Goal: Transaction & Acquisition: Purchase product/service

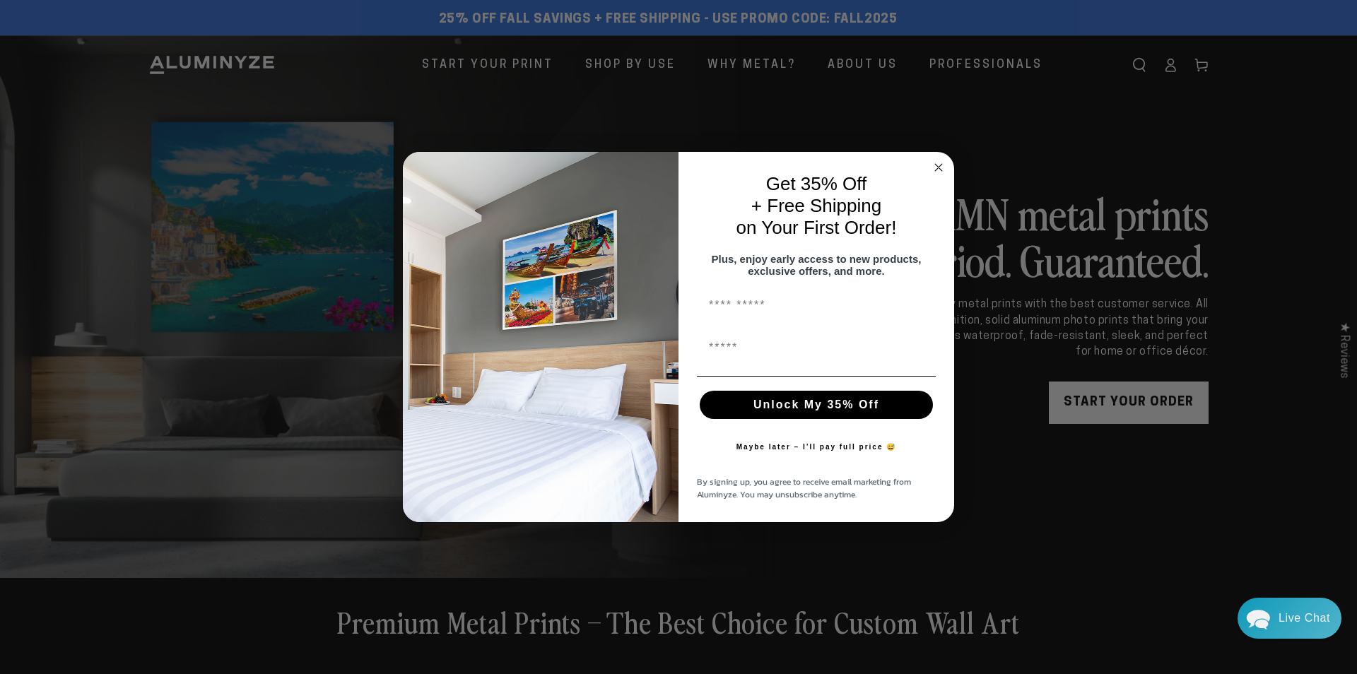
click at [801, 492] on span "By signing up, you agree to receive email marketing from Aluminyze. You may uns…" at bounding box center [804, 488] width 214 height 25
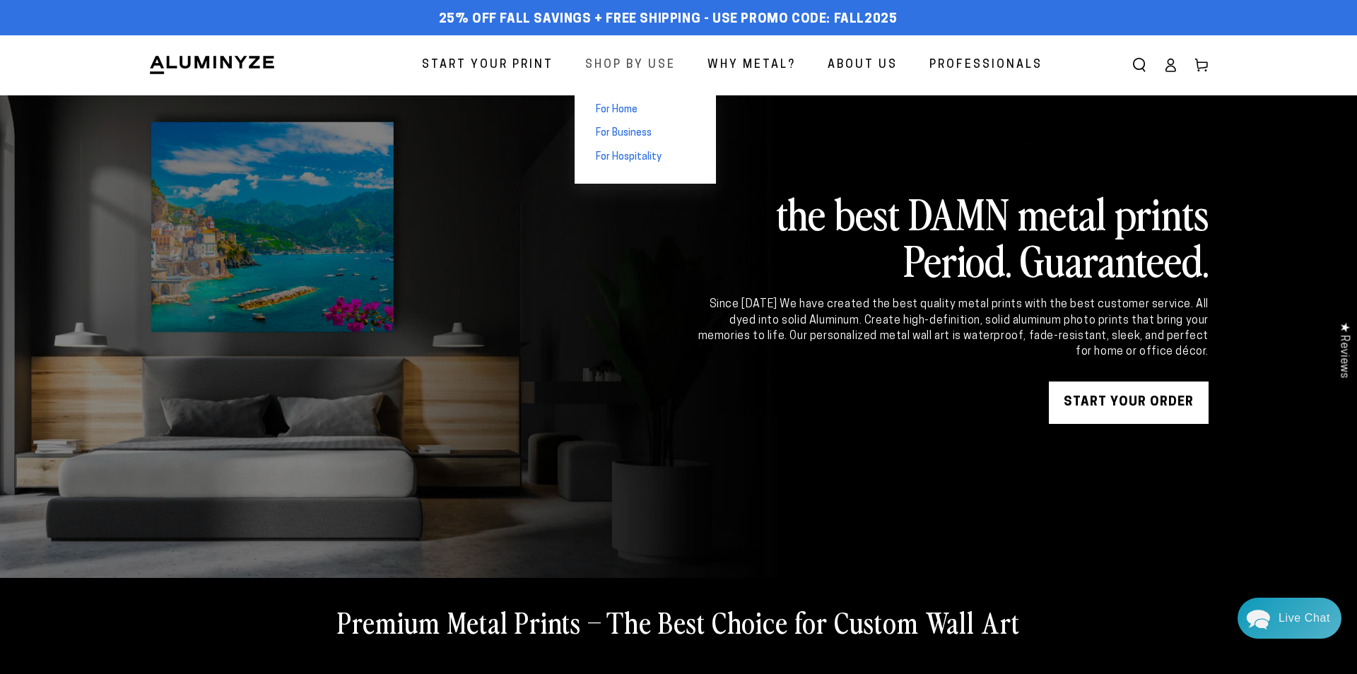
click at [596, 54] on link "Shop By Use" at bounding box center [631, 65] width 112 height 37
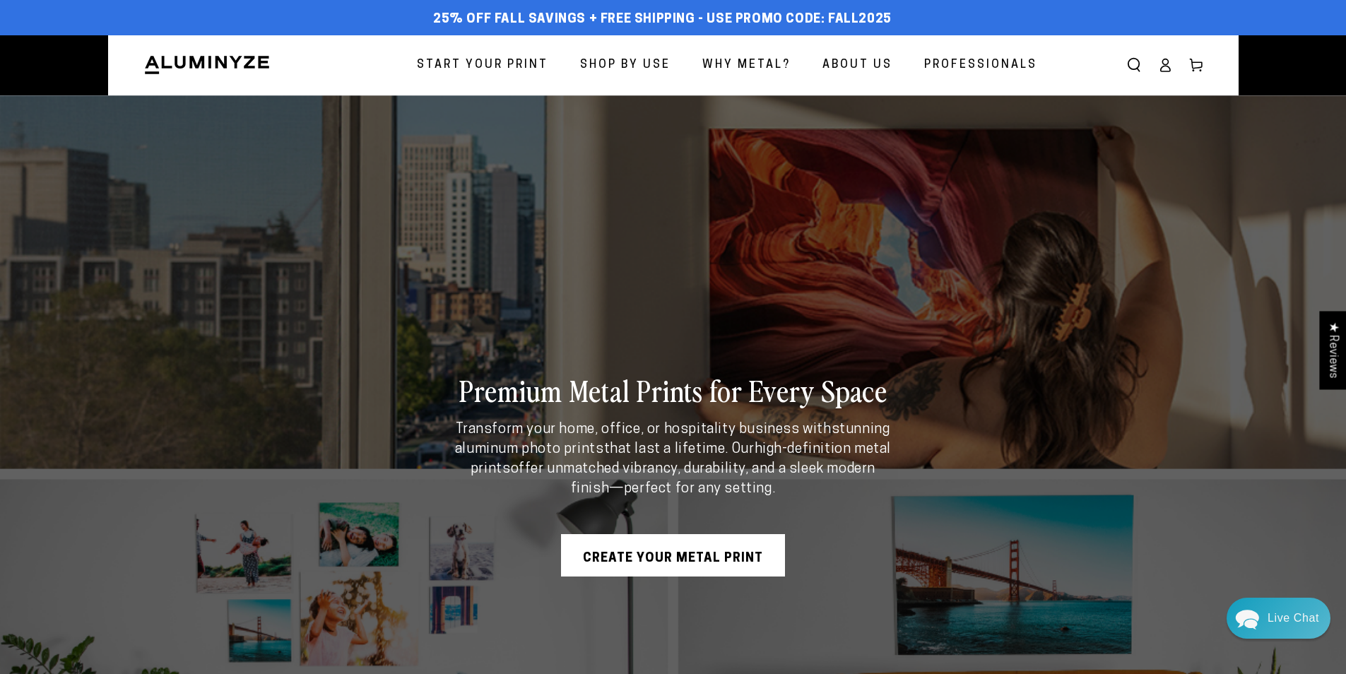
scroll to position [283, 0]
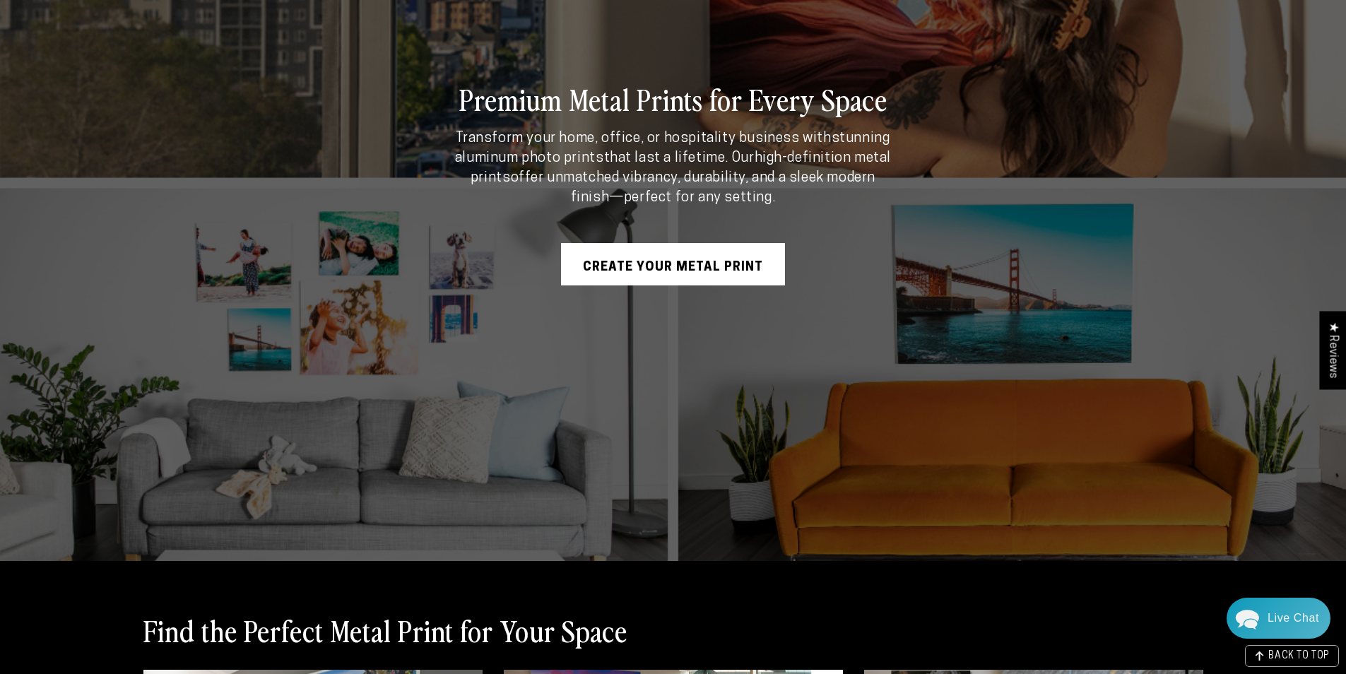
click at [602, 14] on div "Premium Metal Prints for Every Space Transform your home, office, or hospitalit…" at bounding box center [673, 183] width 1131 height 758
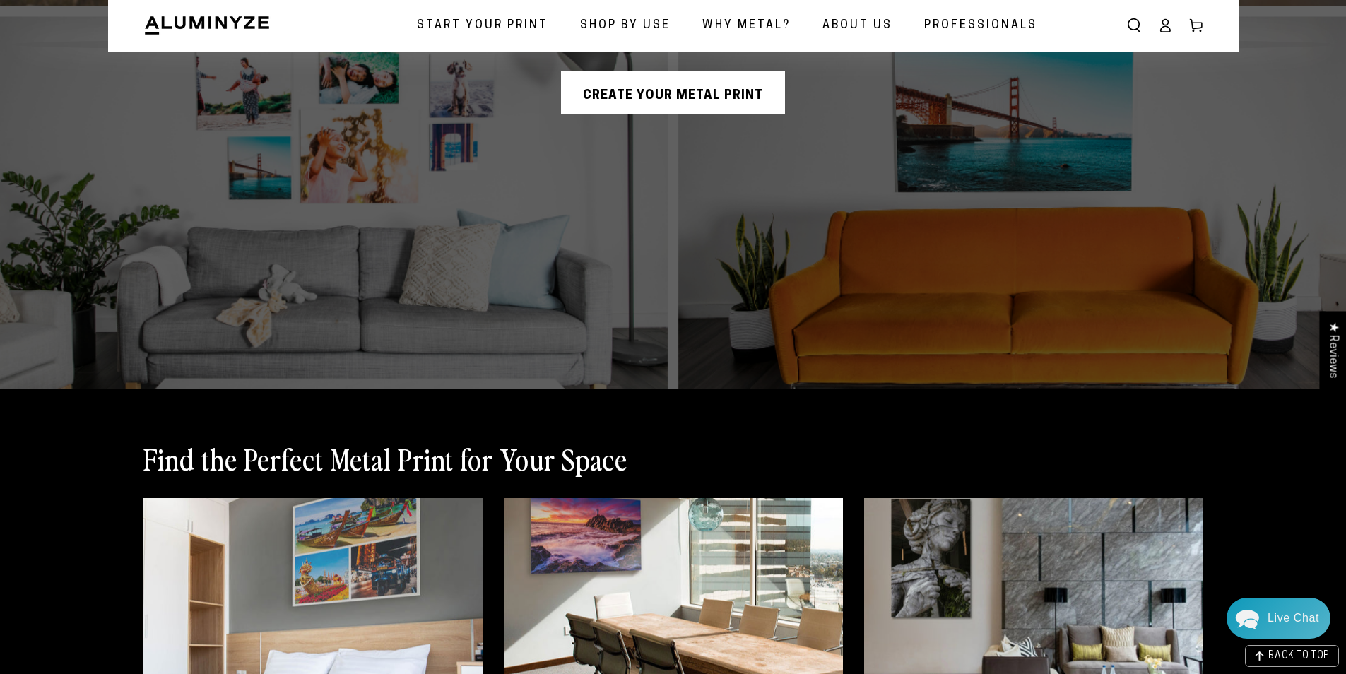
scroll to position [495, 0]
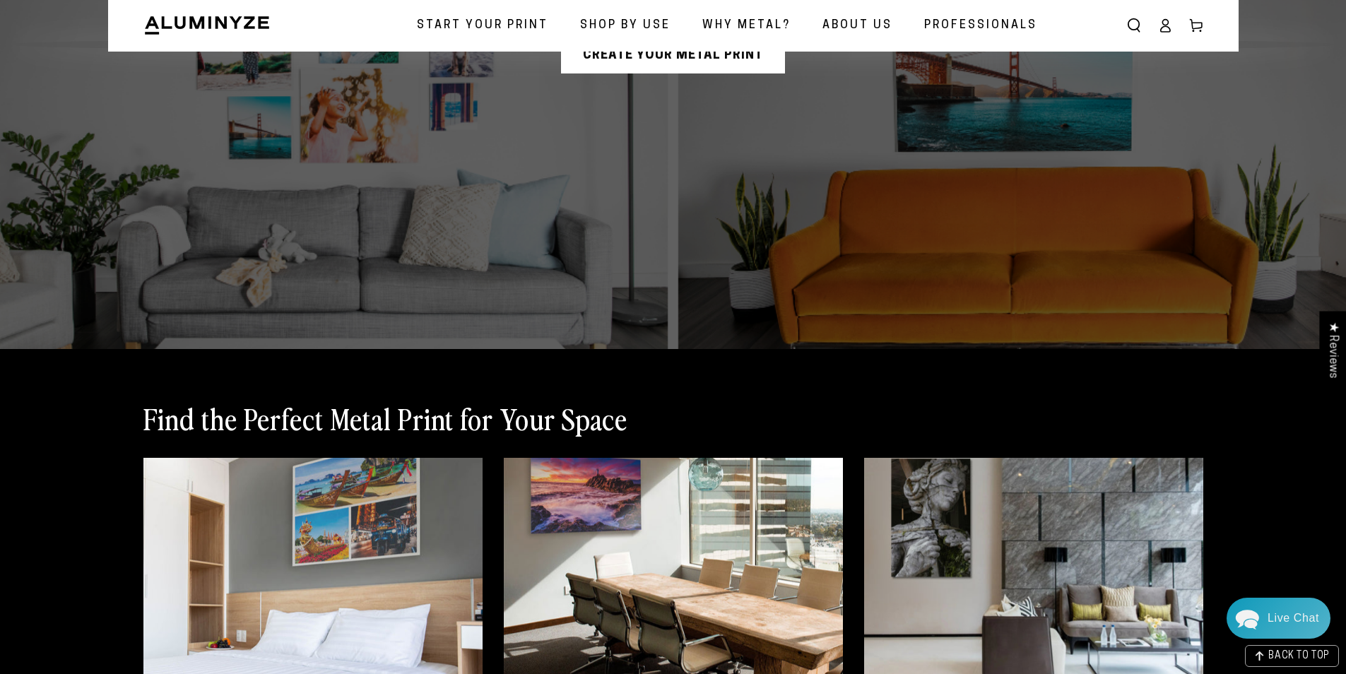
click at [447, 41] on link "Start Your Print" at bounding box center [482, 25] width 153 height 37
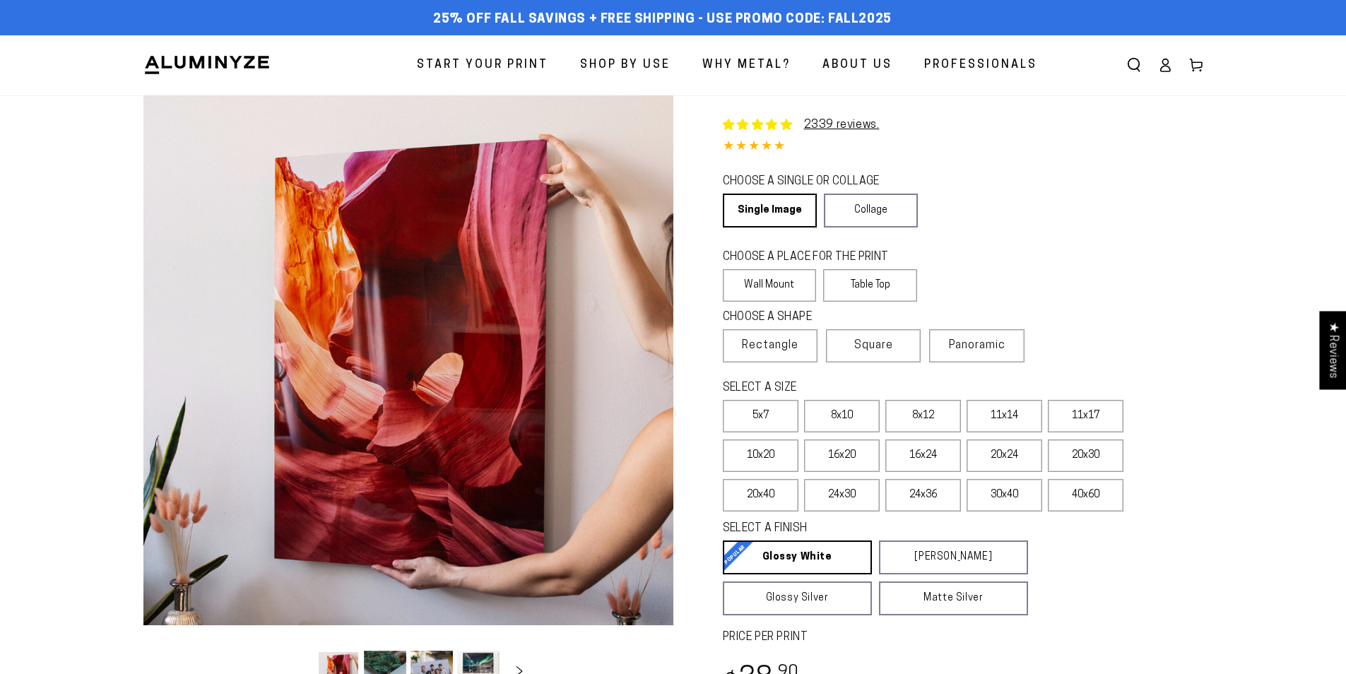
select select "**********"
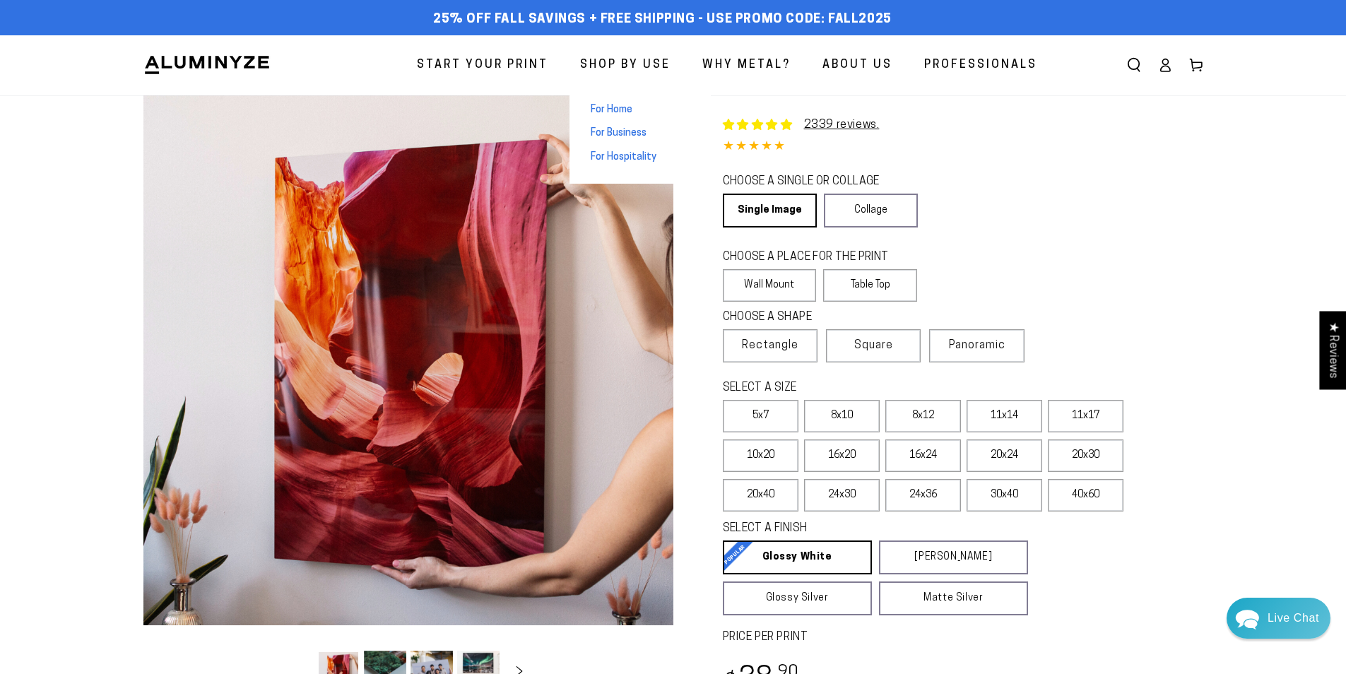
click at [585, 66] on link "Shop By Use" at bounding box center [626, 65] width 112 height 37
